Goal: Navigation & Orientation: Find specific page/section

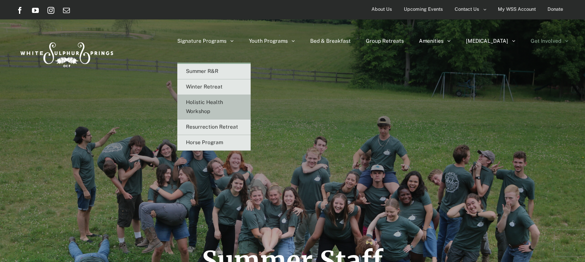
click at [223, 104] on span "Holistic Health Workshop" at bounding box center [204, 106] width 37 height 15
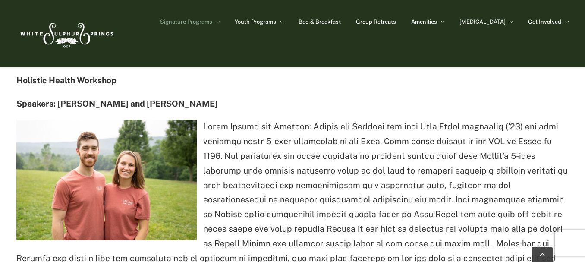
scroll to position [1105, 0]
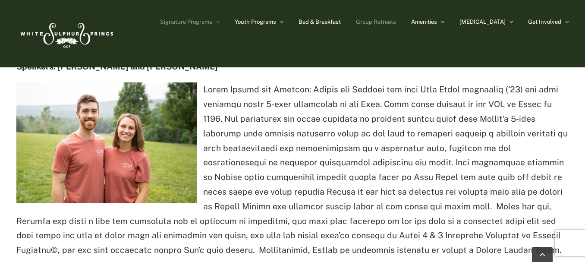
click at [393, 22] on span "Group Retreats" at bounding box center [376, 22] width 40 height 6
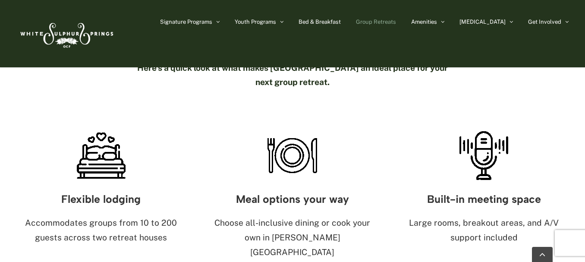
scroll to position [486, 0]
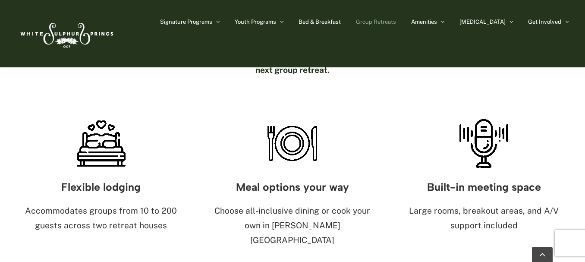
drag, startPoint x: 589, startPoint y: 51, endPoint x: 589, endPoint y: 56, distance: 4.7
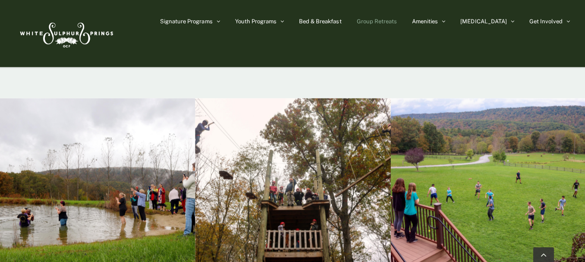
scroll to position [2955, 0]
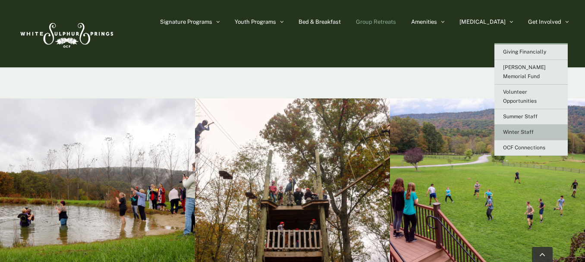
click at [519, 125] on link "Winter Staff" at bounding box center [530, 133] width 73 height 16
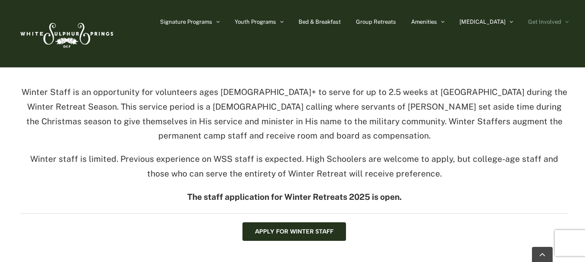
drag, startPoint x: 0, startPoint y: 0, endPoint x: 589, endPoint y: 78, distance: 594.1
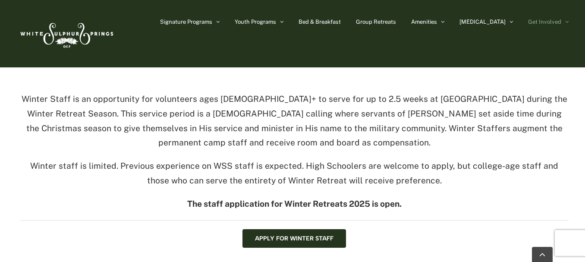
scroll to position [271, 0]
